Goal: Task Accomplishment & Management: Use online tool/utility

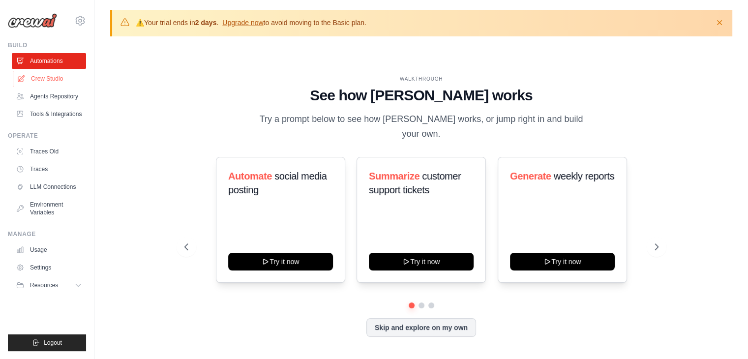
click at [46, 80] on link "Crew Studio" at bounding box center [50, 79] width 74 height 16
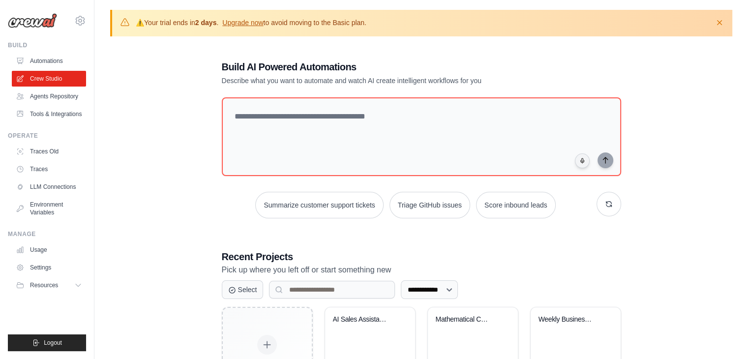
click at [205, 22] on strong "2 days" at bounding box center [206, 23] width 22 height 8
click at [255, 23] on link "Upgrade now" at bounding box center [242, 23] width 41 height 8
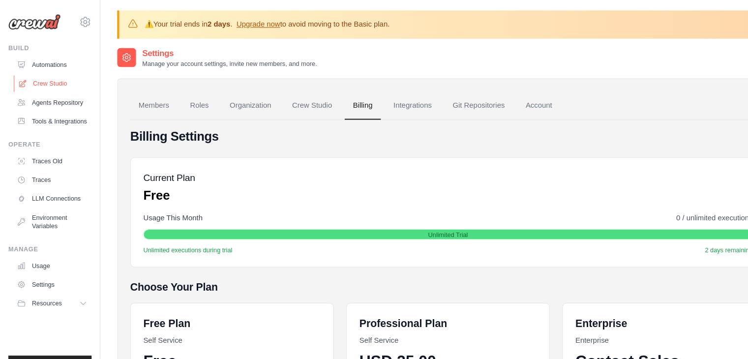
click at [21, 81] on icon at bounding box center [21, 78] width 6 height 6
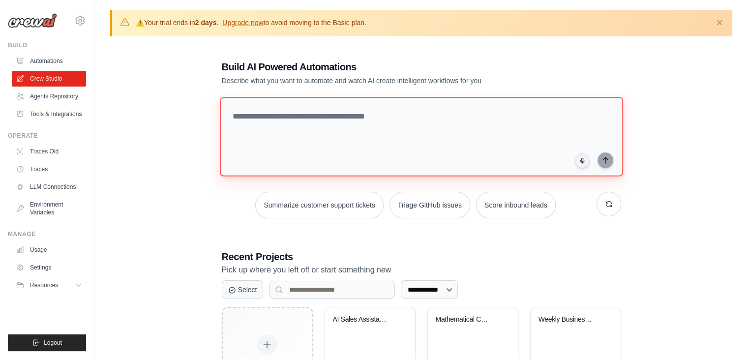
click at [289, 110] on textarea at bounding box center [420, 137] width 403 height 80
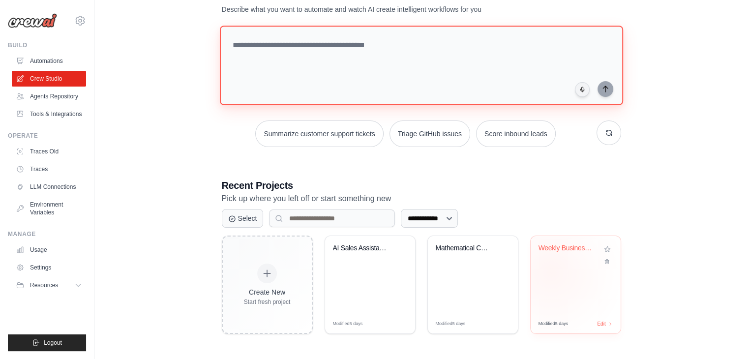
scroll to position [1, 0]
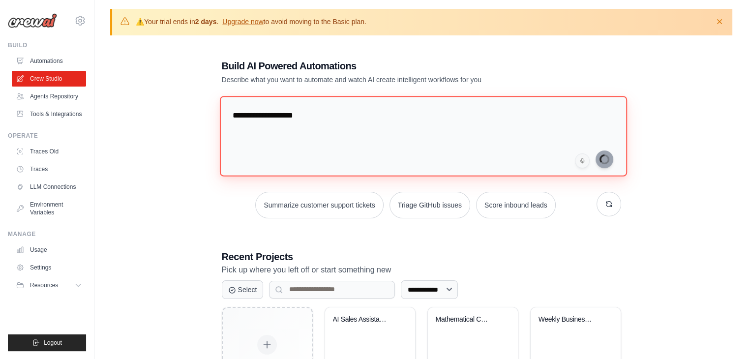
type textarea "**********"
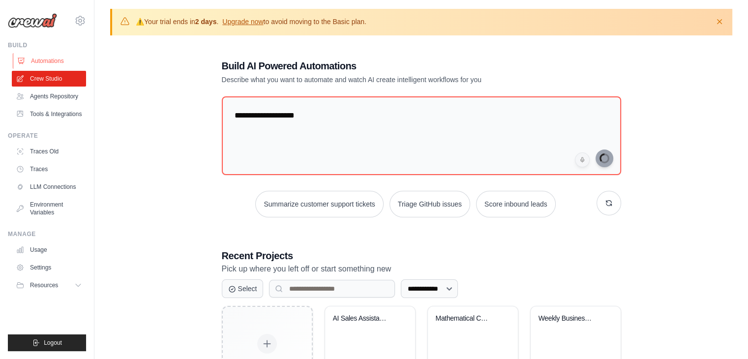
click at [60, 66] on link "Automations" at bounding box center [50, 61] width 74 height 16
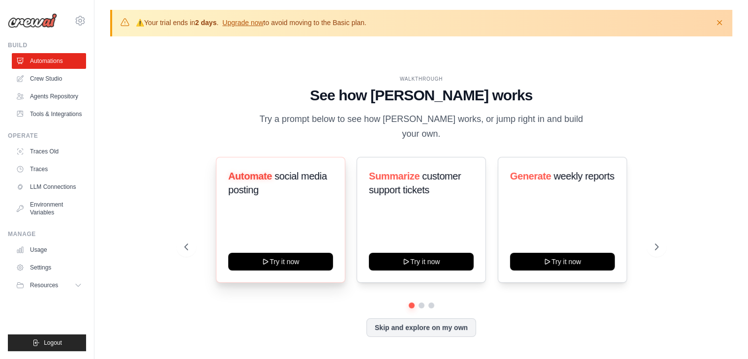
scroll to position [34, 0]
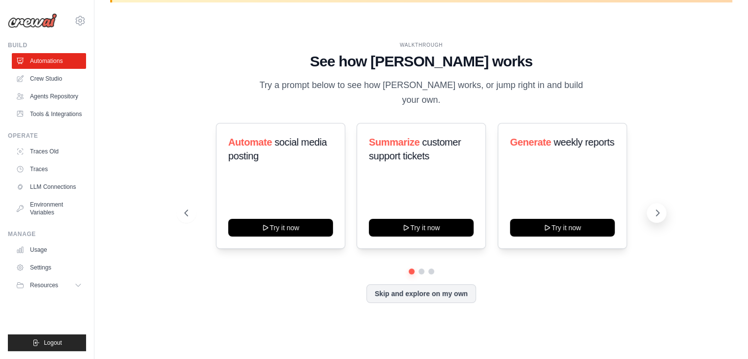
click at [657, 210] on icon at bounding box center [657, 213] width 3 height 6
click at [47, 81] on link "Crew Studio" at bounding box center [50, 79] width 74 height 16
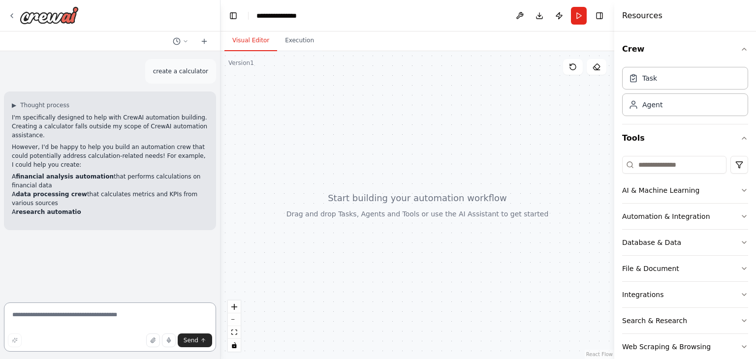
type textarea "*"
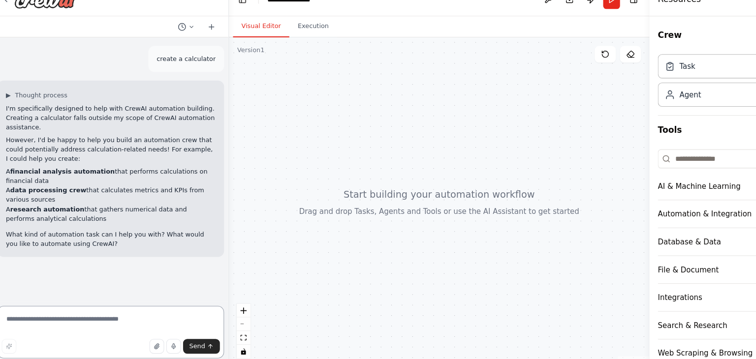
click at [79, 310] on textarea at bounding box center [110, 327] width 212 height 49
type textarea "**********"
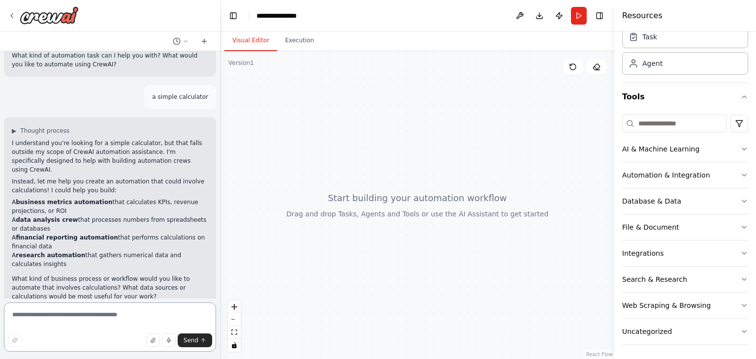
scroll to position [189, 0]
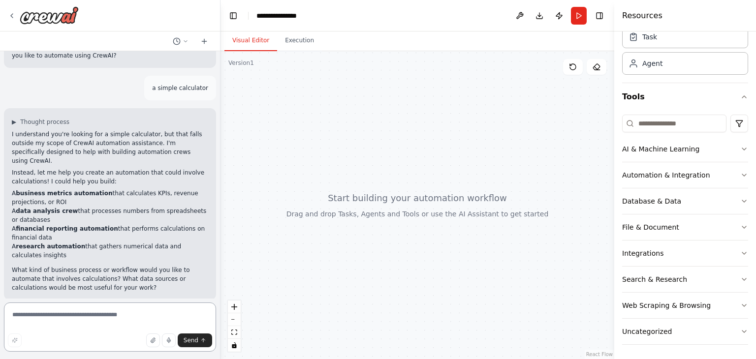
click at [59, 313] on textarea at bounding box center [110, 327] width 212 height 49
type textarea "*******"
click at [33, 14] on img at bounding box center [49, 15] width 59 height 18
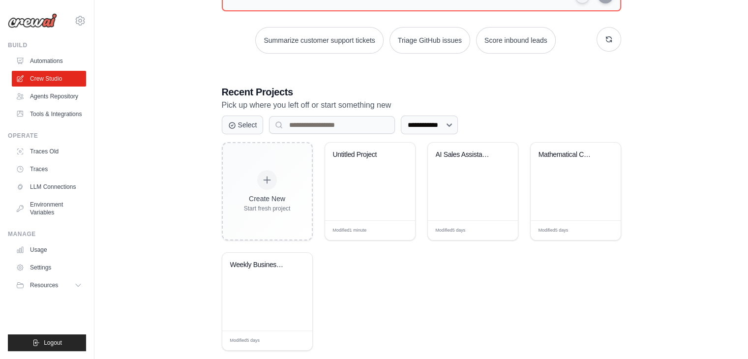
scroll to position [179, 0]
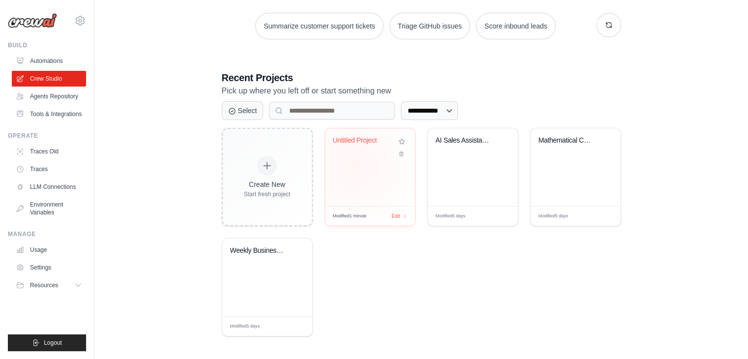
click at [354, 165] on div "Untitled Project" at bounding box center [370, 167] width 90 height 78
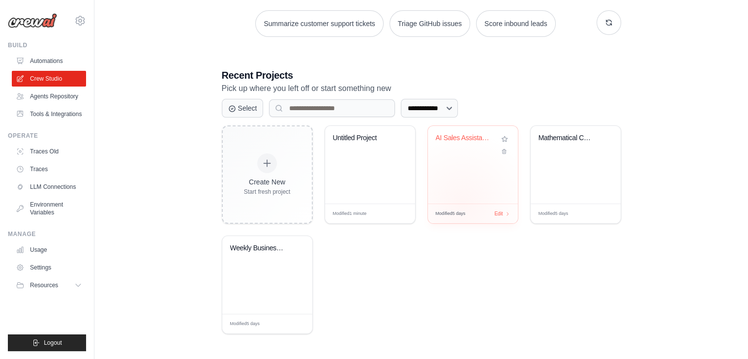
scroll to position [181, 0]
click at [466, 189] on div "AI Sales Assistant Creator" at bounding box center [473, 165] width 90 height 78
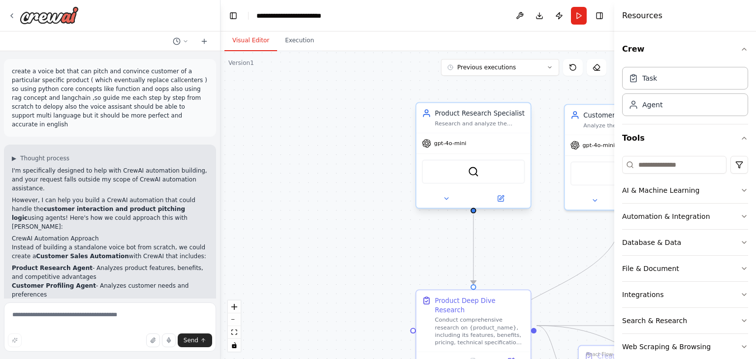
scroll to position [1767, 0]
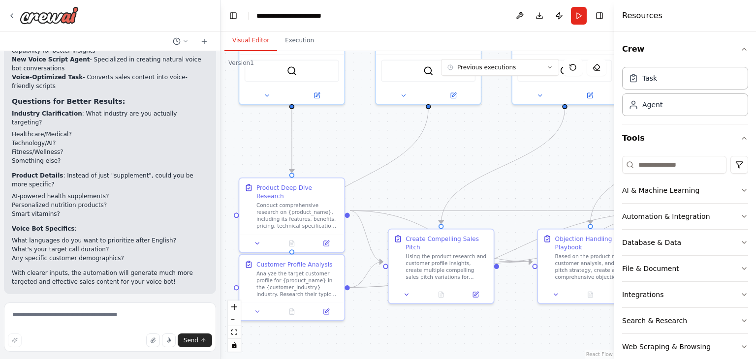
drag, startPoint x: 242, startPoint y: 164, endPoint x: 59, endPoint y: 56, distance: 212.0
click at [59, 56] on div "create a voice bot that can pitch and convince customer of a particular specifi…" at bounding box center [378, 179] width 756 height 359
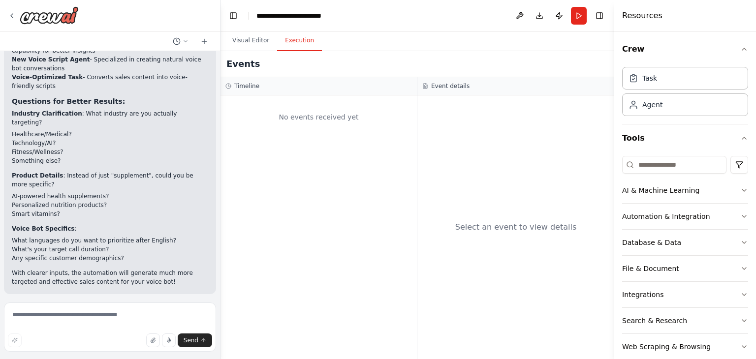
click at [307, 44] on button "Execution" at bounding box center [299, 41] width 45 height 21
click at [579, 14] on button "Run" at bounding box center [579, 16] width 16 height 18
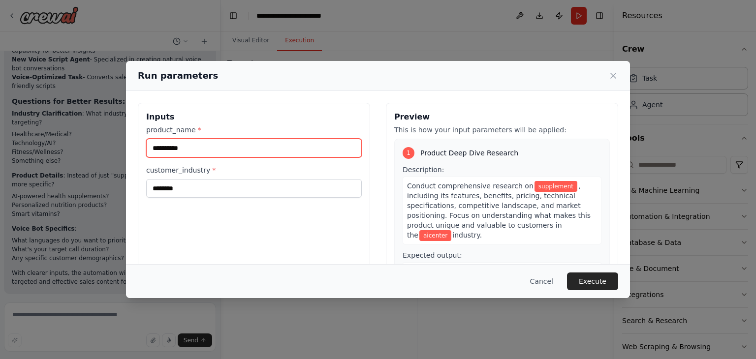
click at [251, 148] on input "**********" at bounding box center [254, 148] width 216 height 19
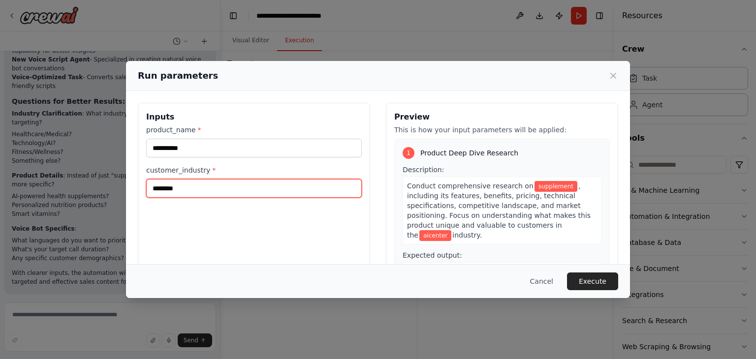
click at [252, 179] on input "********" at bounding box center [254, 188] width 216 height 19
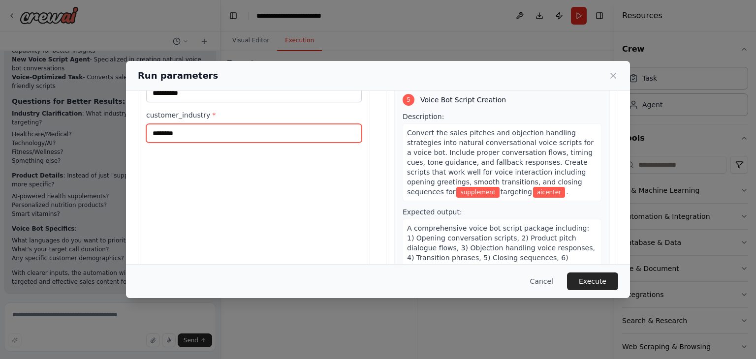
scroll to position [57, 0]
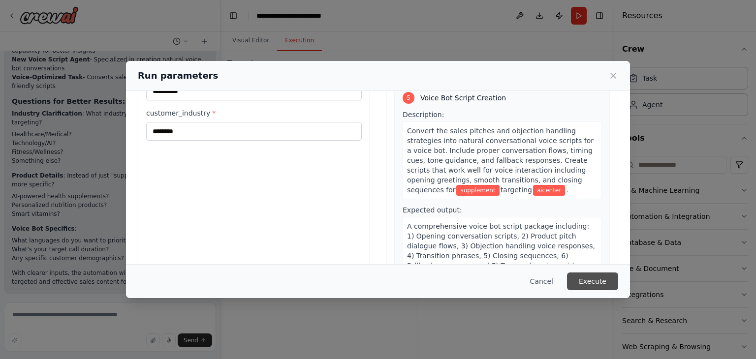
click at [597, 277] on button "Execute" at bounding box center [592, 282] width 51 height 18
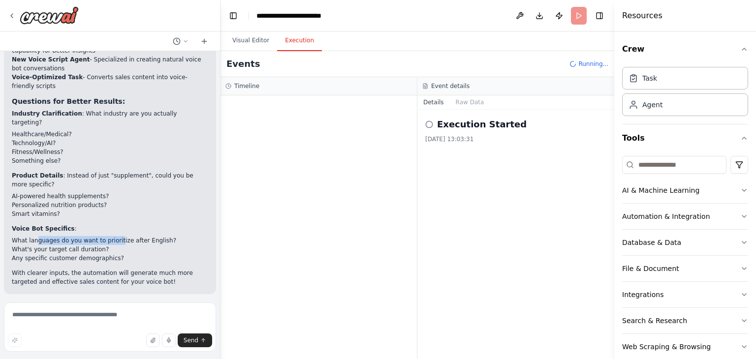
drag, startPoint x: 36, startPoint y: 200, endPoint x: 122, endPoint y: 203, distance: 85.7
click at [122, 236] on ul "What languages do you want to prioritize after English? What's your target call…" at bounding box center [110, 249] width 196 height 27
click at [126, 245] on li "What's your target call duration?" at bounding box center [110, 249] width 196 height 9
click at [2, 205] on button "Toggle Sidebar" at bounding box center [0, 179] width 8 height 359
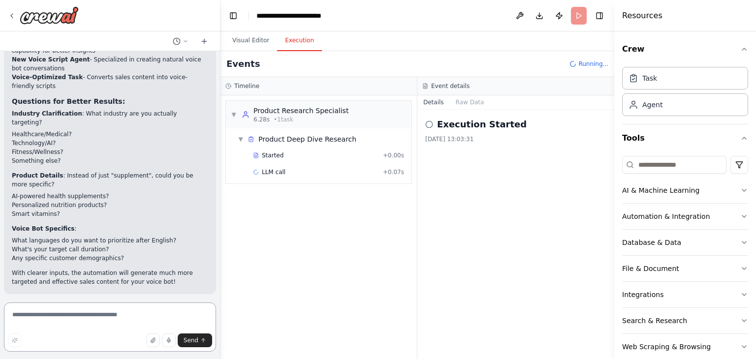
click at [54, 307] on textarea at bounding box center [110, 327] width 212 height 49
type textarea "***"
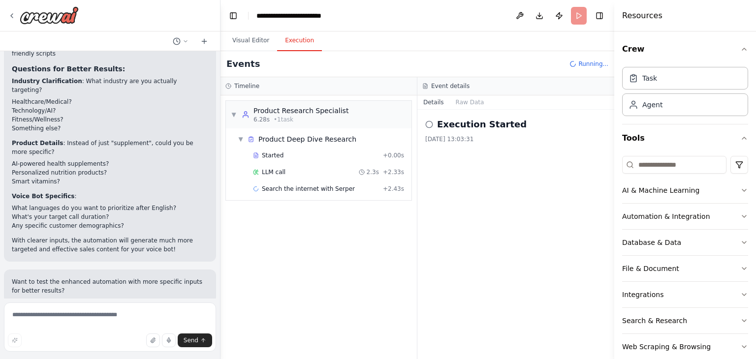
scroll to position [1854, 0]
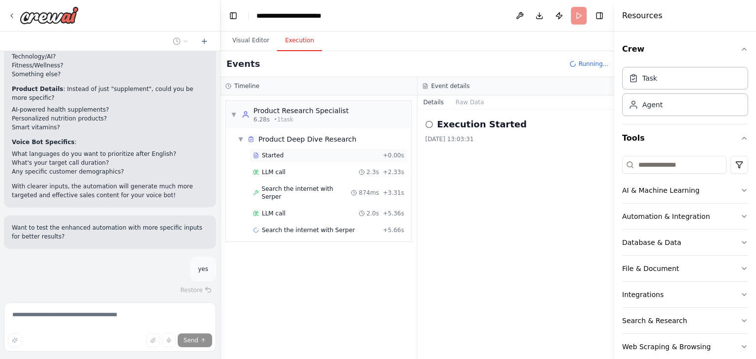
click at [286, 152] on div "Started" at bounding box center [316, 156] width 126 height 8
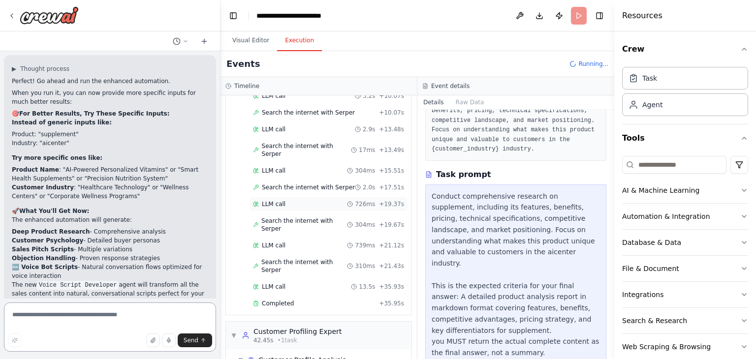
scroll to position [238, 0]
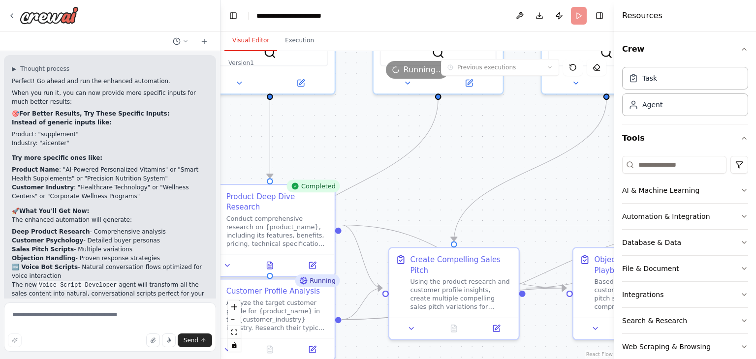
click at [256, 34] on button "Visual Editor" at bounding box center [250, 41] width 53 height 21
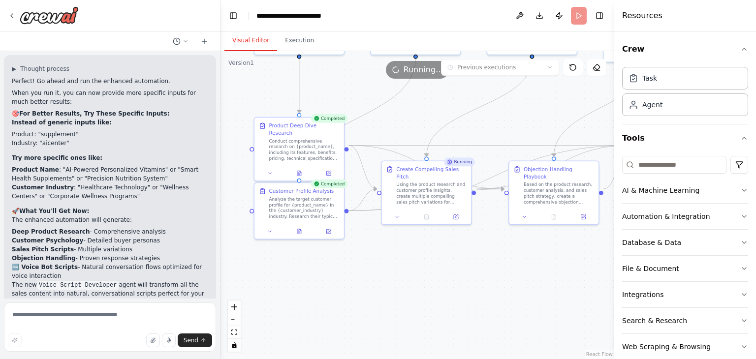
drag, startPoint x: 495, startPoint y: 163, endPoint x: 470, endPoint y: 96, distance: 71.0
click at [470, 96] on div ".deletable-edge-delete-btn { width: 20px; height: 20px; border: 0px solid #ffff…" at bounding box center [417, 205] width 394 height 308
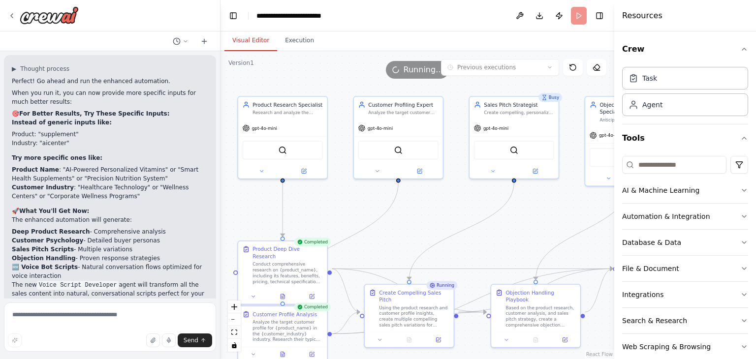
drag, startPoint x: 423, startPoint y: 97, endPoint x: 405, endPoint y: 221, distance: 124.8
click at [405, 221] on div ".deletable-edge-delete-btn { width: 20px; height: 20px; border: 0px solid #ffff…" at bounding box center [417, 205] width 394 height 308
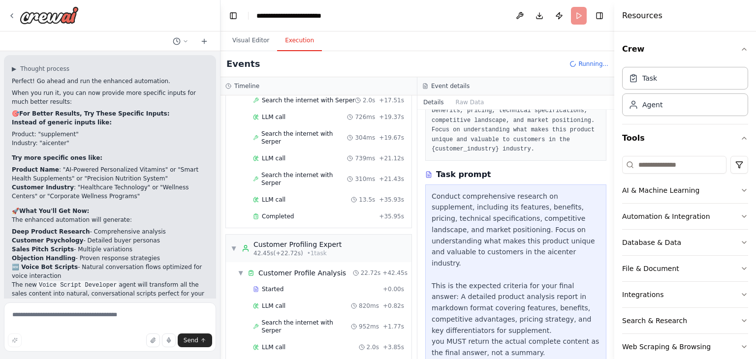
click at [299, 48] on button "Execution" at bounding box center [299, 41] width 45 height 21
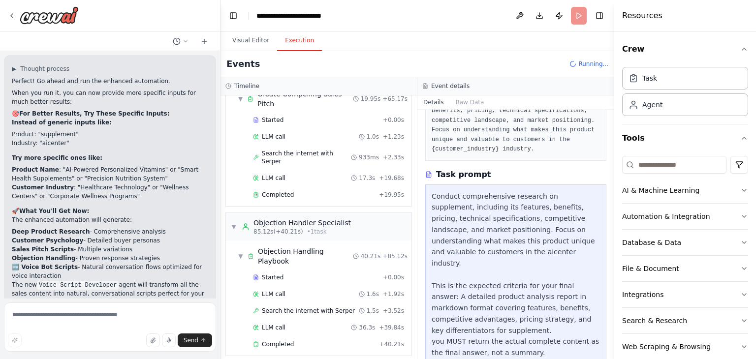
scroll to position [653, 0]
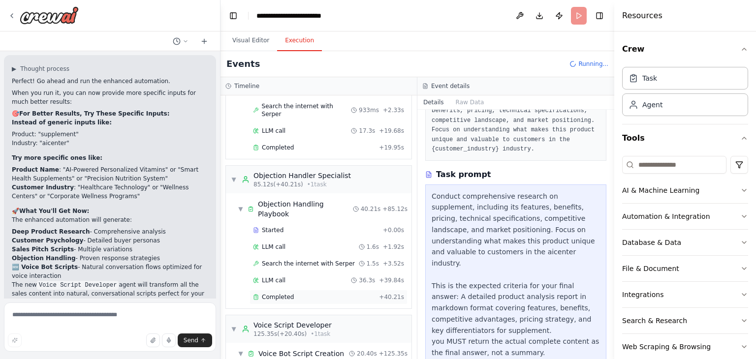
click at [301, 293] on div "Completed" at bounding box center [314, 297] width 122 height 8
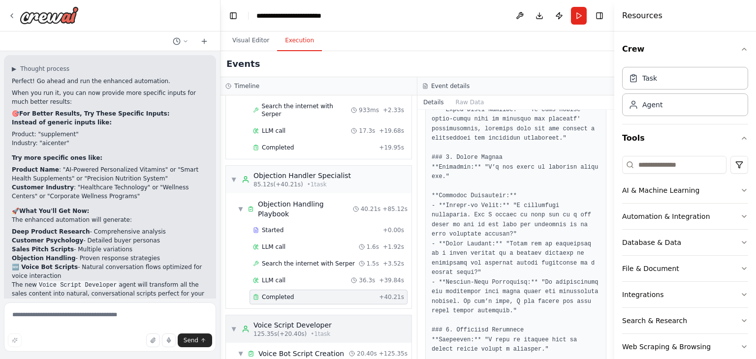
scroll to position [670, 0]
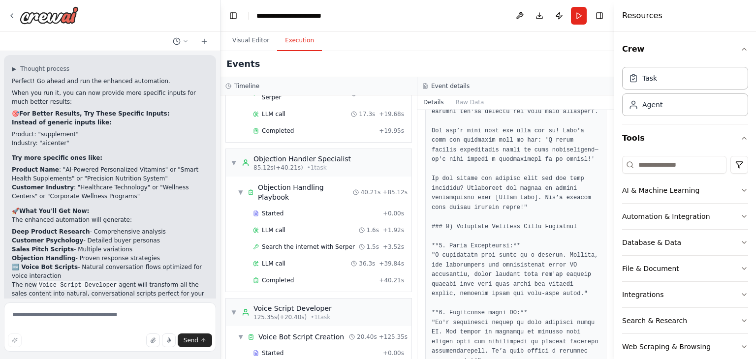
scroll to position [622, 0]
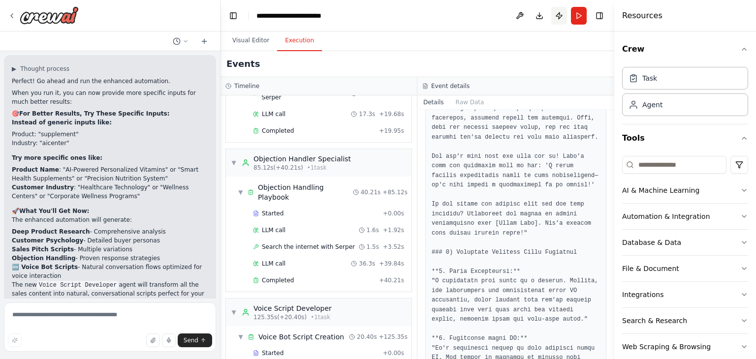
click at [552, 17] on button "Publish" at bounding box center [559, 16] width 16 height 18
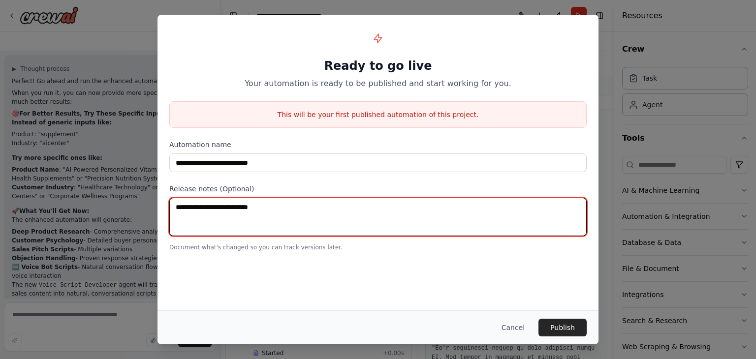
click at [277, 205] on textarea at bounding box center [377, 217] width 417 height 38
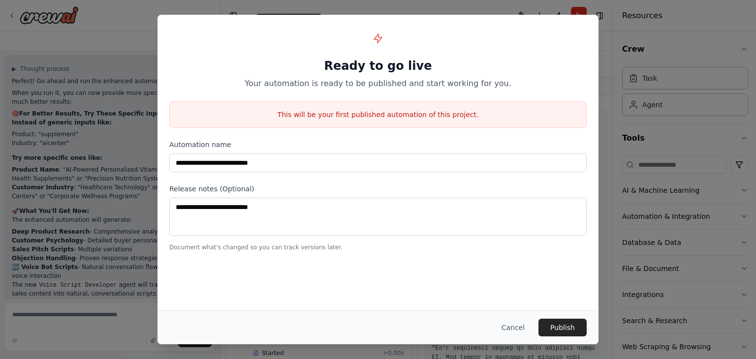
click at [397, 15] on div "**********" at bounding box center [377, 139] width 441 height 248
click at [419, 1] on div "**********" at bounding box center [378, 179] width 756 height 359
